Goal: Task Accomplishment & Management: Manage account settings

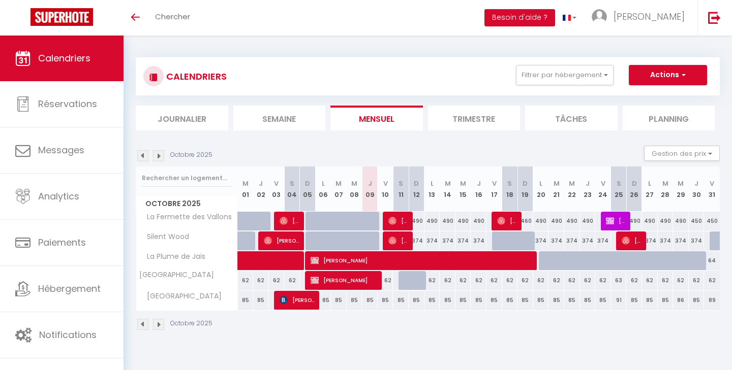
select select
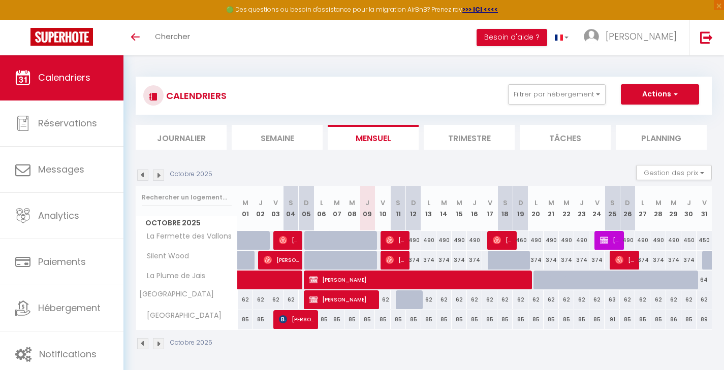
click at [504, 235] on span "Julie Erath" at bounding box center [503, 240] width 21 height 19
select select "OK"
select select "1"
select select "0"
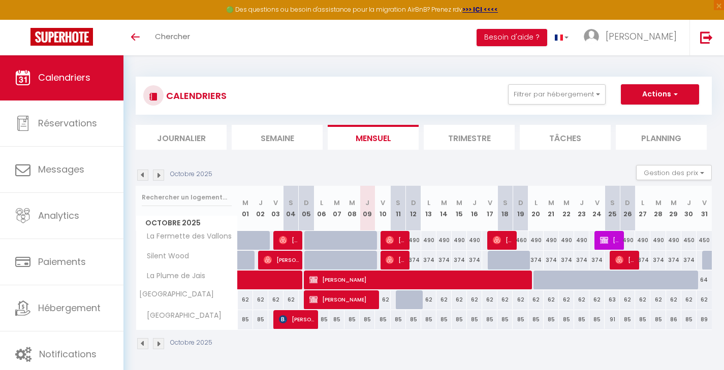
select select "1"
select select
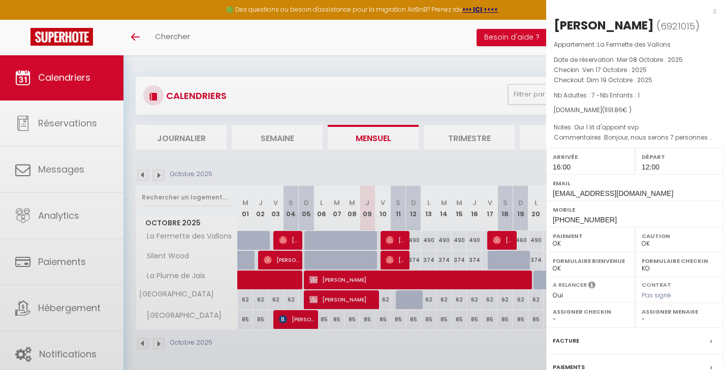
select select "33530"
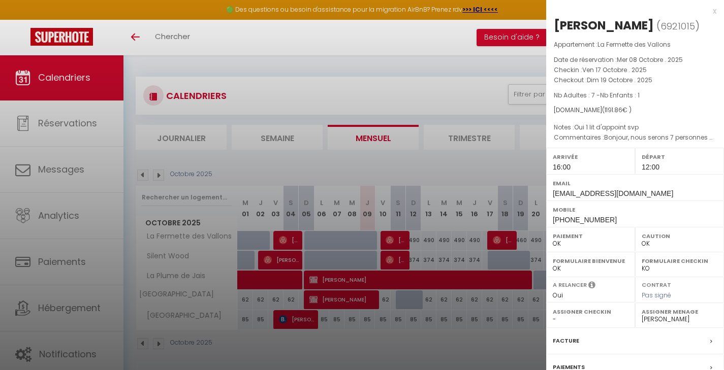
click at [706, 12] on div "x" at bounding box center [631, 11] width 170 height 12
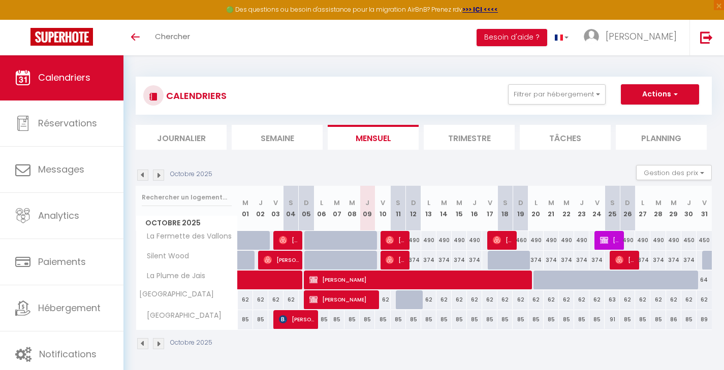
click at [162, 171] on img at bounding box center [158, 175] width 11 height 11
